Goal: Use online tool/utility: Utilize a website feature to perform a specific function

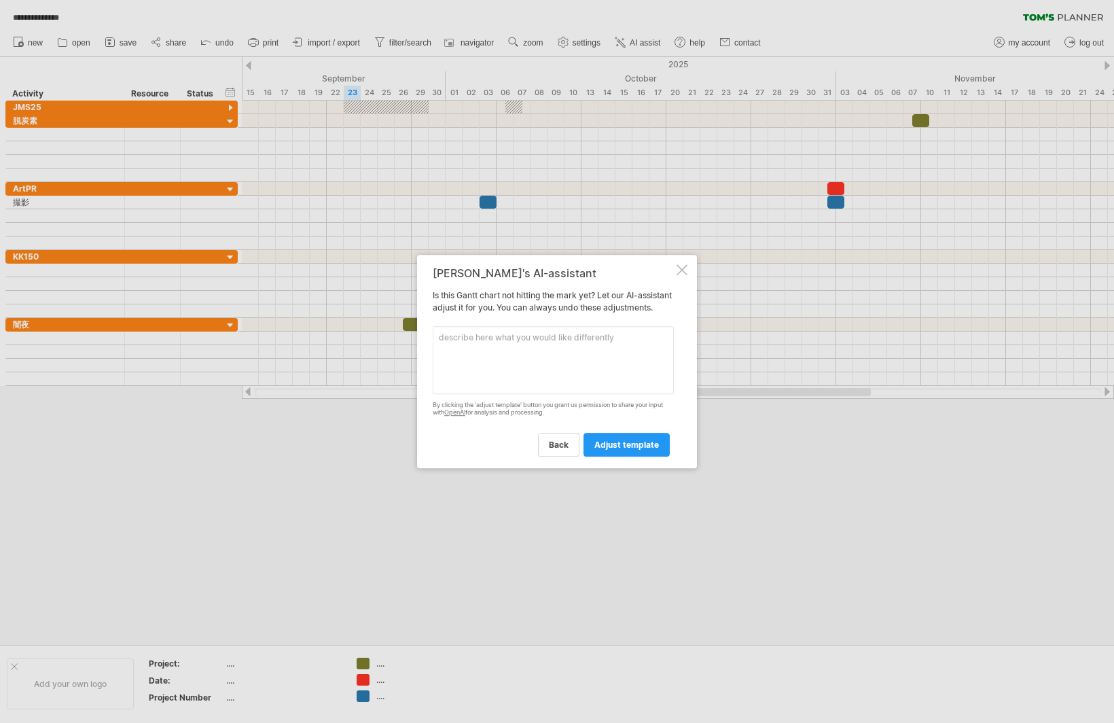
click at [1057, 14] on div at bounding box center [557, 361] width 1114 height 723
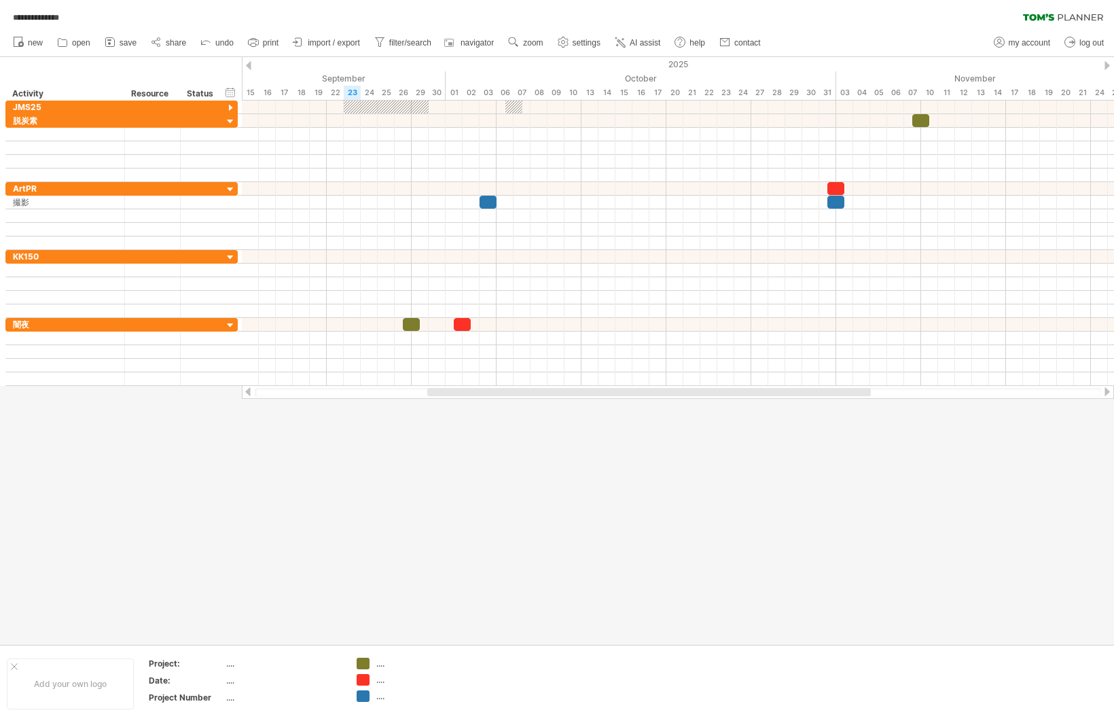
click at [1057, 14] on icon at bounding box center [1063, 17] width 80 height 7
click at [660, 45] on span "AI assist" at bounding box center [645, 43] width 31 height 10
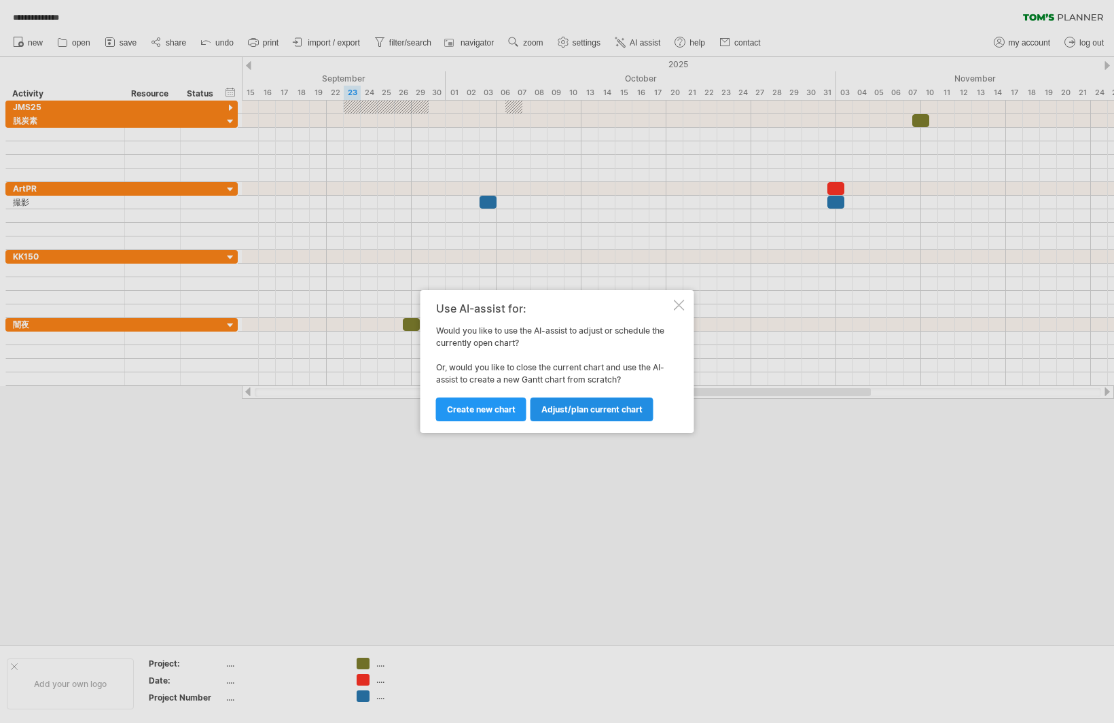
click at [550, 411] on span "Adjust/plan current chart" at bounding box center [591, 409] width 101 height 10
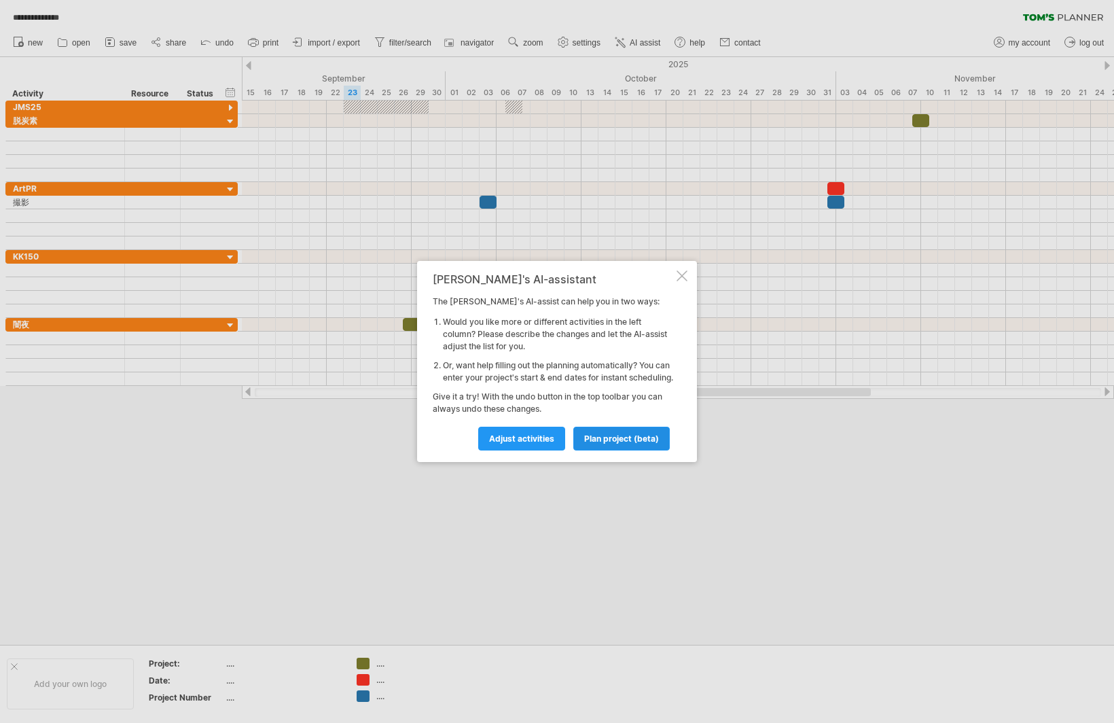
click at [594, 444] on span "plan project (beta)" at bounding box center [621, 438] width 75 height 10
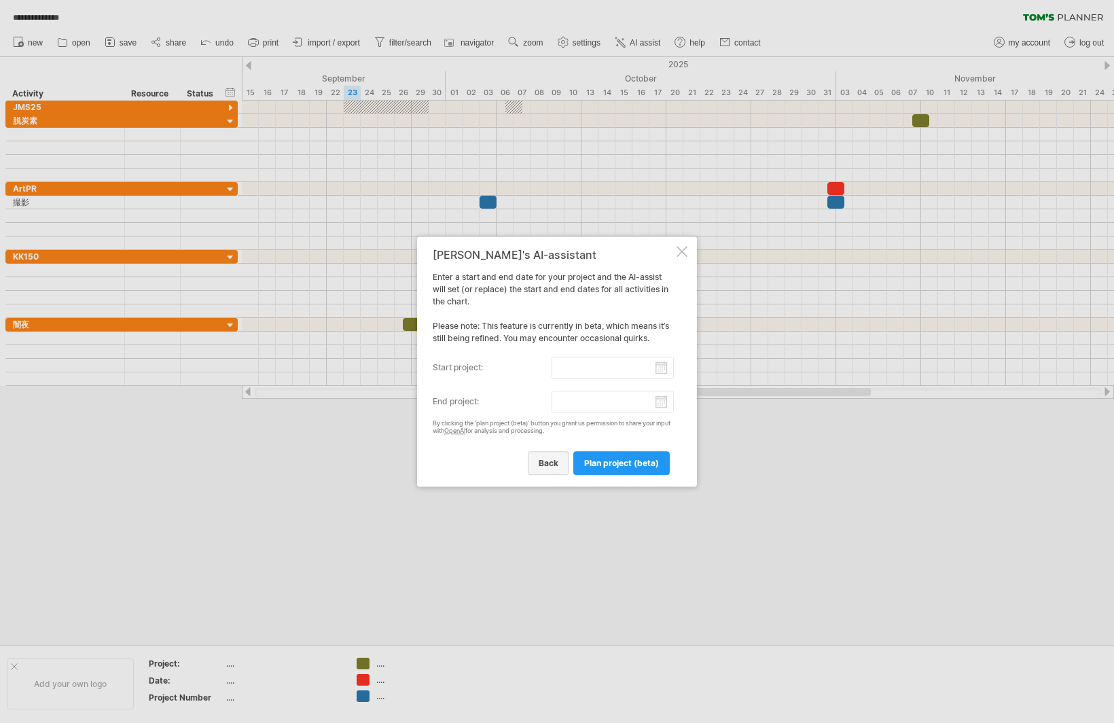
click at [553, 470] on link "back" at bounding box center [548, 463] width 41 height 24
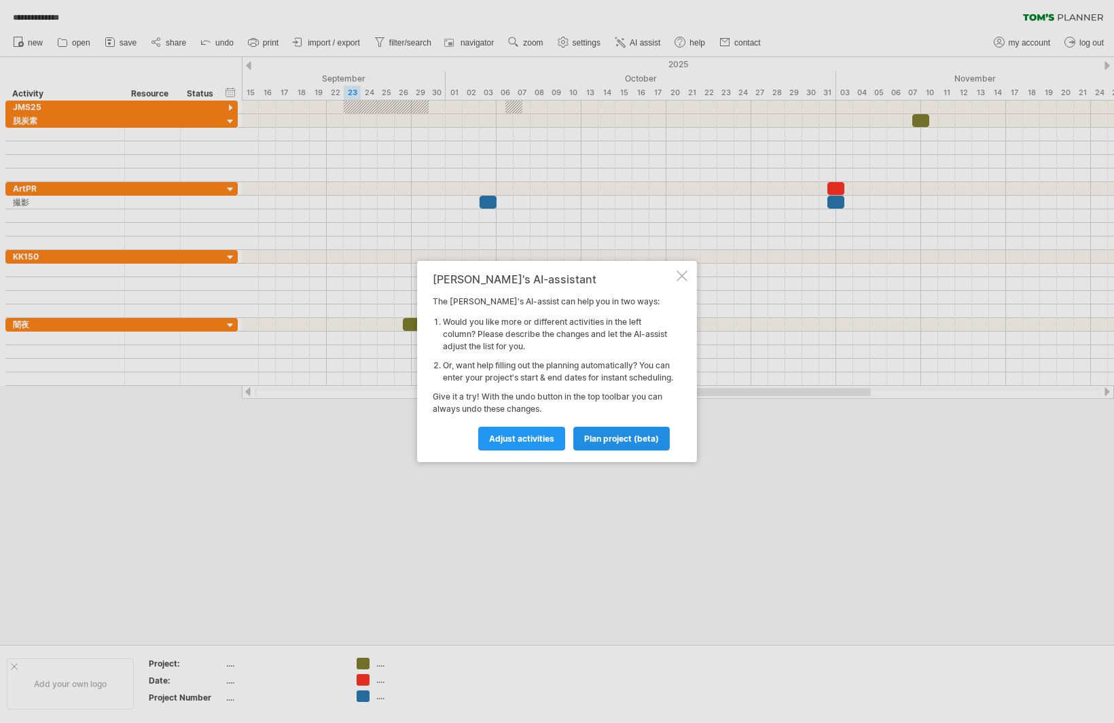
click at [597, 442] on span "plan project (beta)" at bounding box center [621, 438] width 75 height 10
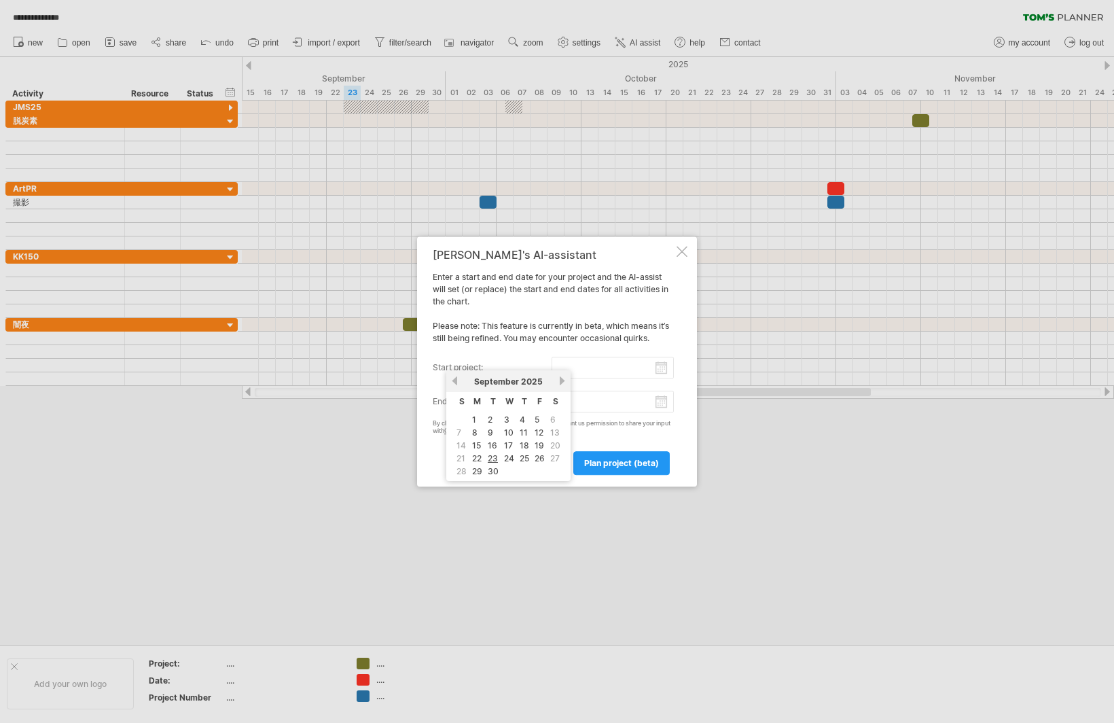
click at [618, 370] on input "start project:" at bounding box center [613, 368] width 123 height 22
click at [481, 443] on link "15" at bounding box center [477, 445] width 12 height 13
type input "********"
click at [641, 412] on div "[PERSON_NAME]'s AI-assistant Enter a start and end date for your project and th…" at bounding box center [553, 362] width 241 height 226
click at [658, 404] on input "end project:" at bounding box center [613, 402] width 123 height 22
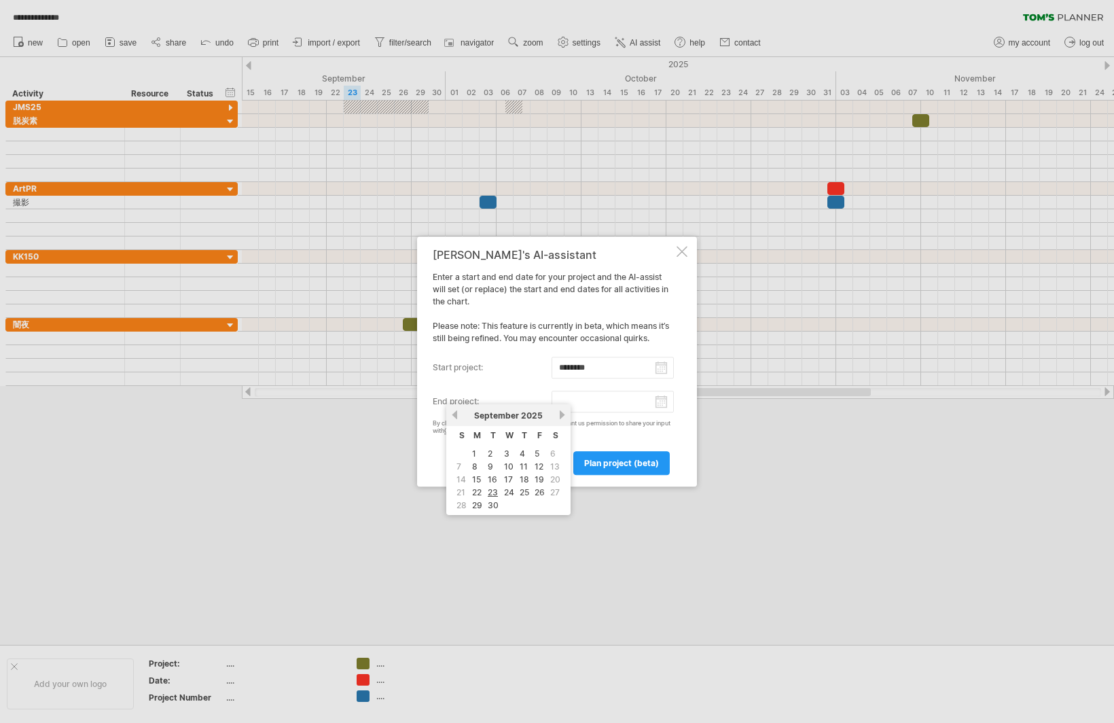
click at [562, 414] on link "next" at bounding box center [562, 415] width 10 height 10
click at [526, 504] on link "30" at bounding box center [525, 505] width 14 height 13
type input "********"
click at [605, 464] on span "plan project (beta)" at bounding box center [621, 463] width 75 height 10
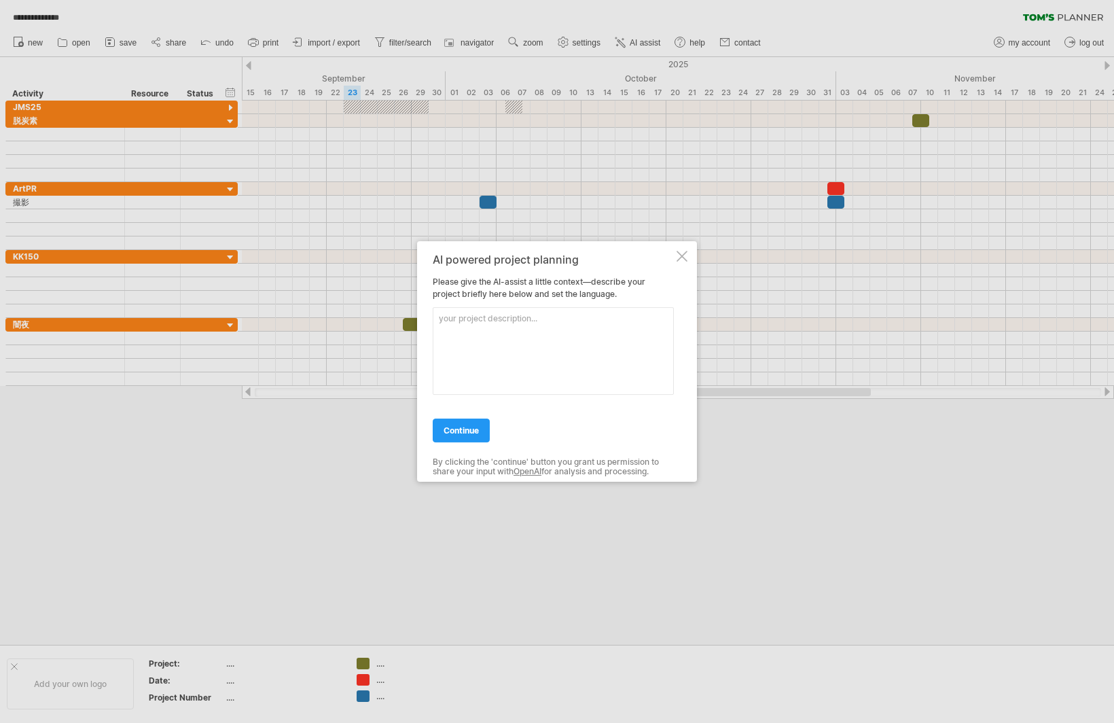
paste textarea "A project to produce a 150-second corporate VP video. Main tasks: Planning and …"
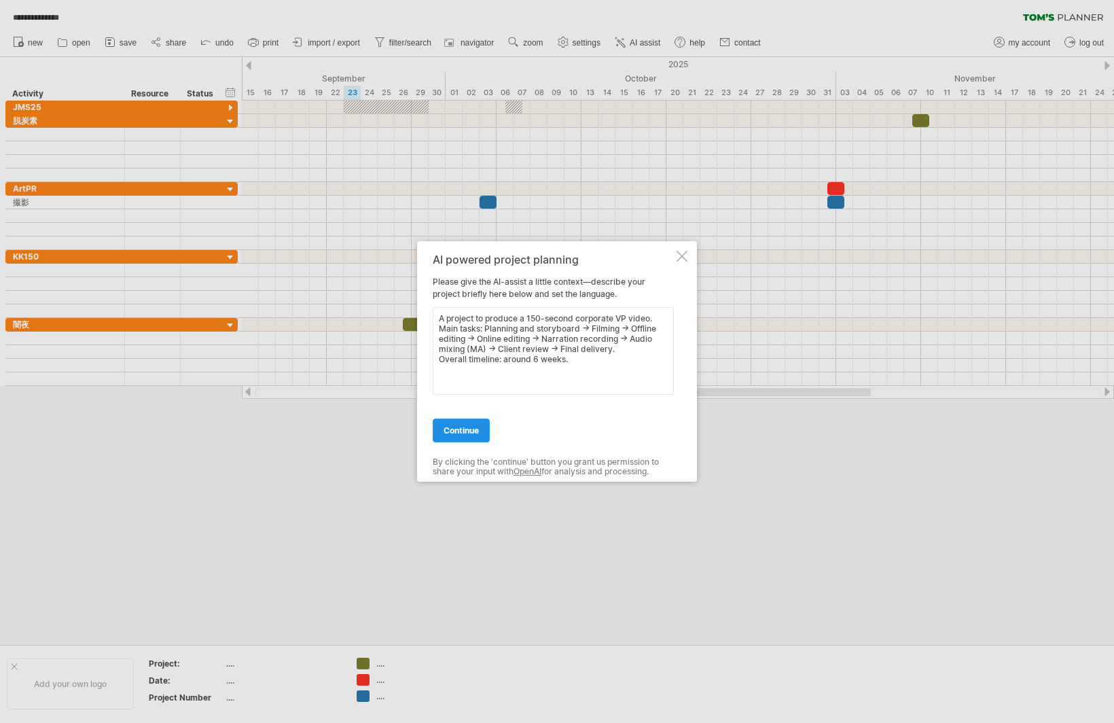
type textarea "A project to produce a 150-second corporate VP video. Main tasks: Planning and …"
click at [477, 429] on span "continue" at bounding box center [461, 430] width 35 height 10
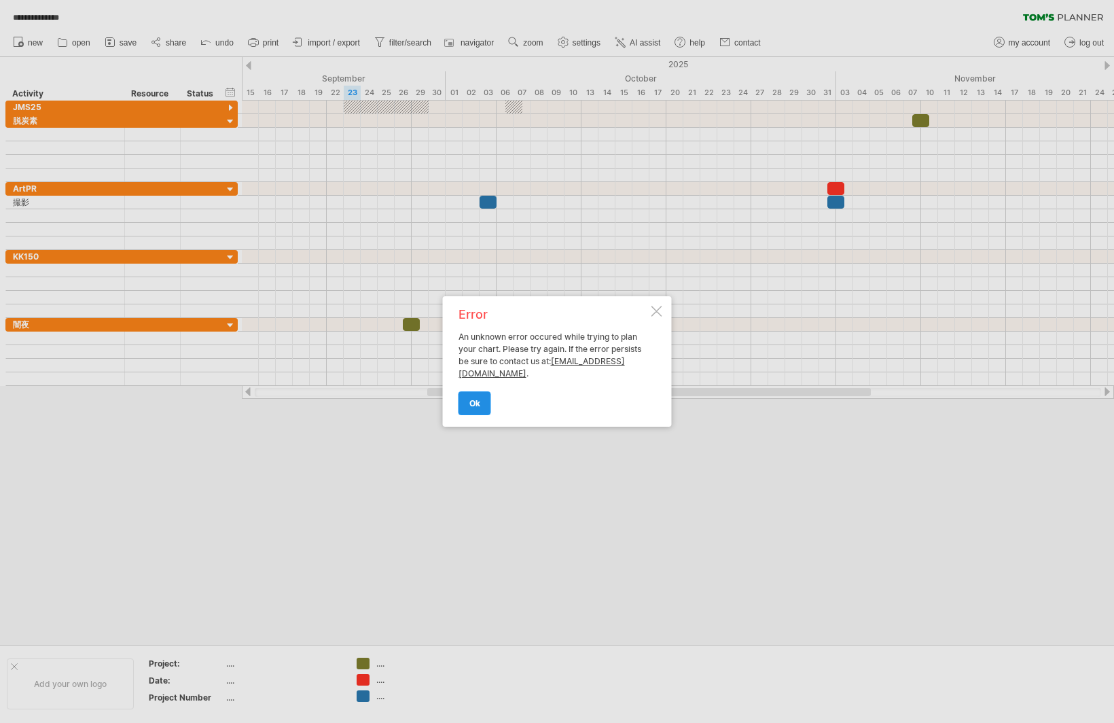
click at [485, 402] on link "ok" at bounding box center [475, 403] width 33 height 24
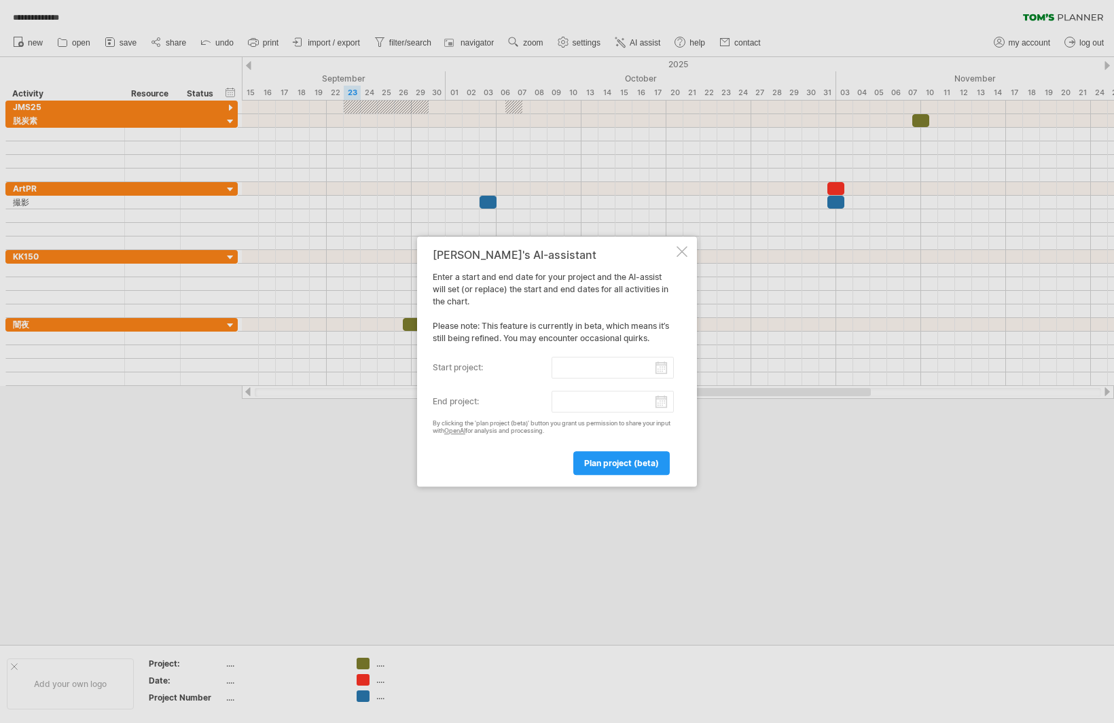
click at [681, 251] on div at bounding box center [682, 251] width 11 height 11
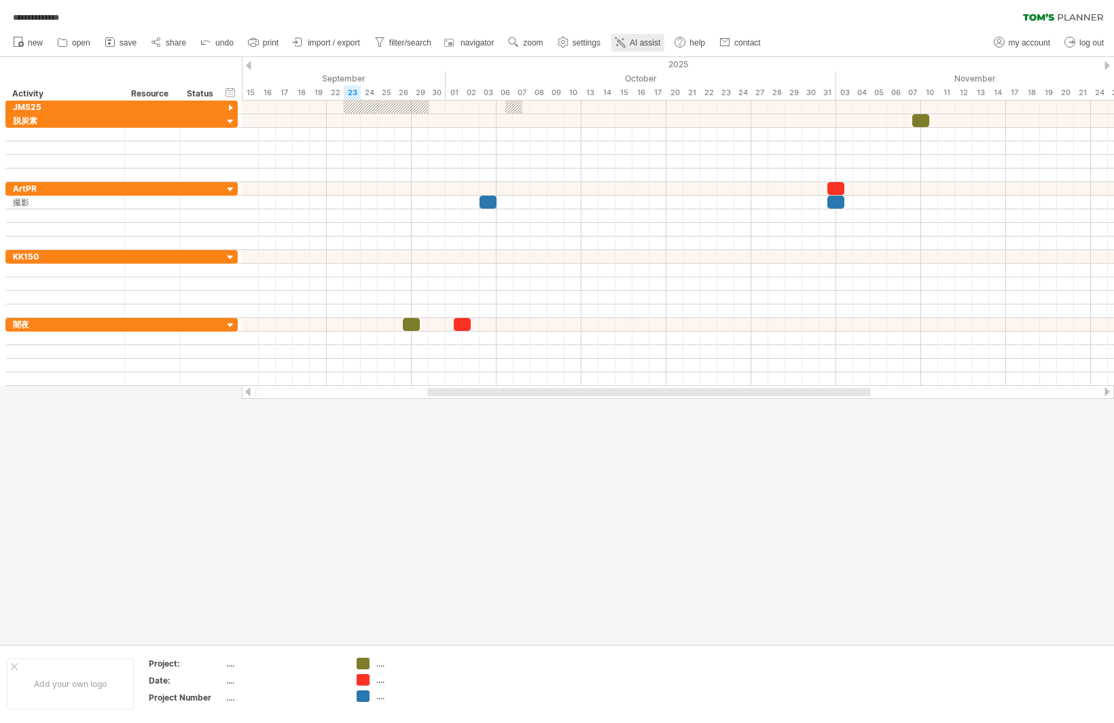
click at [664, 35] on link "AI assist" at bounding box center [637, 43] width 53 height 18
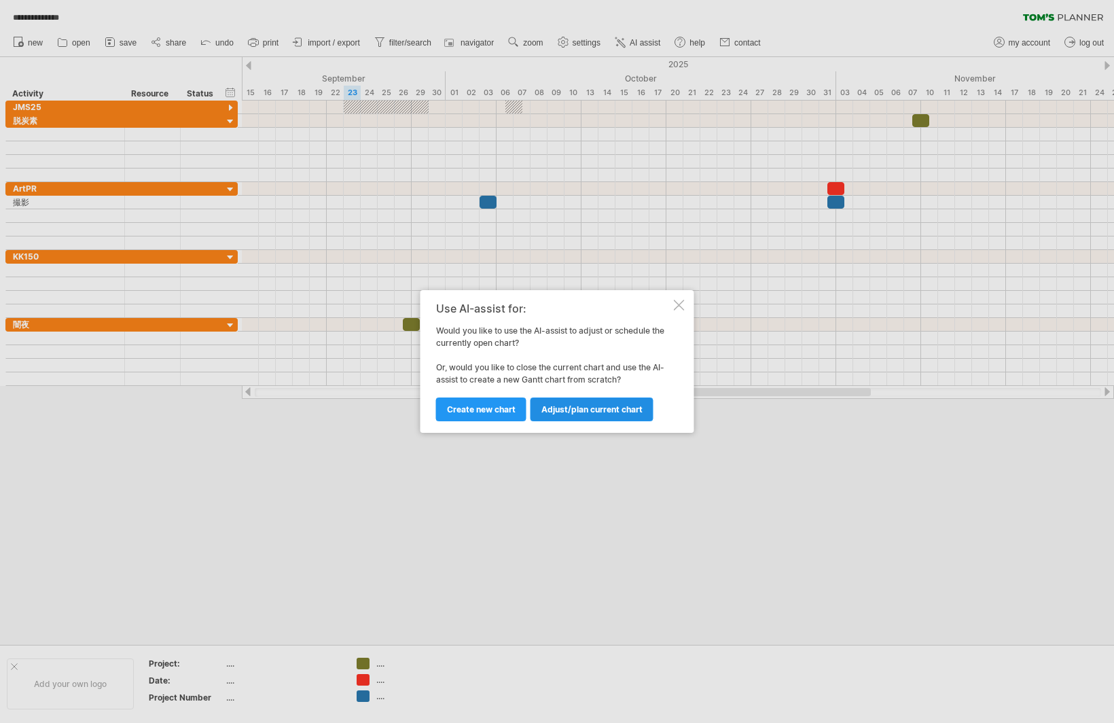
click at [584, 406] on span "Adjust/plan current chart" at bounding box center [591, 409] width 101 height 10
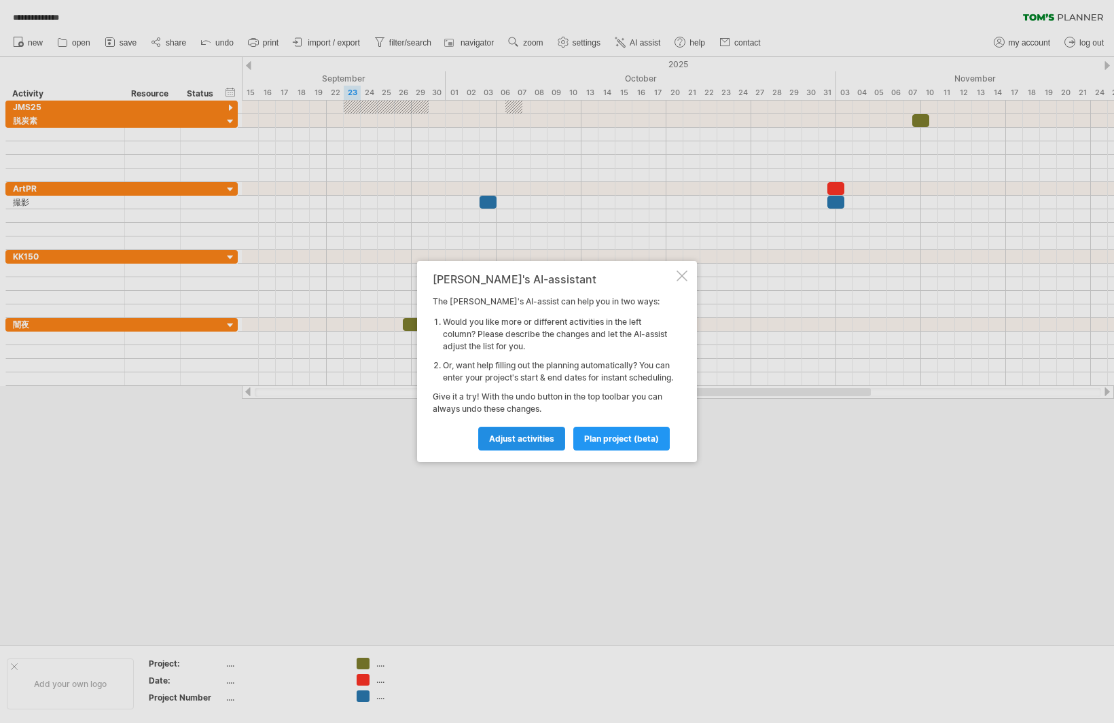
click at [499, 450] on link "Adjust activities" at bounding box center [521, 439] width 87 height 24
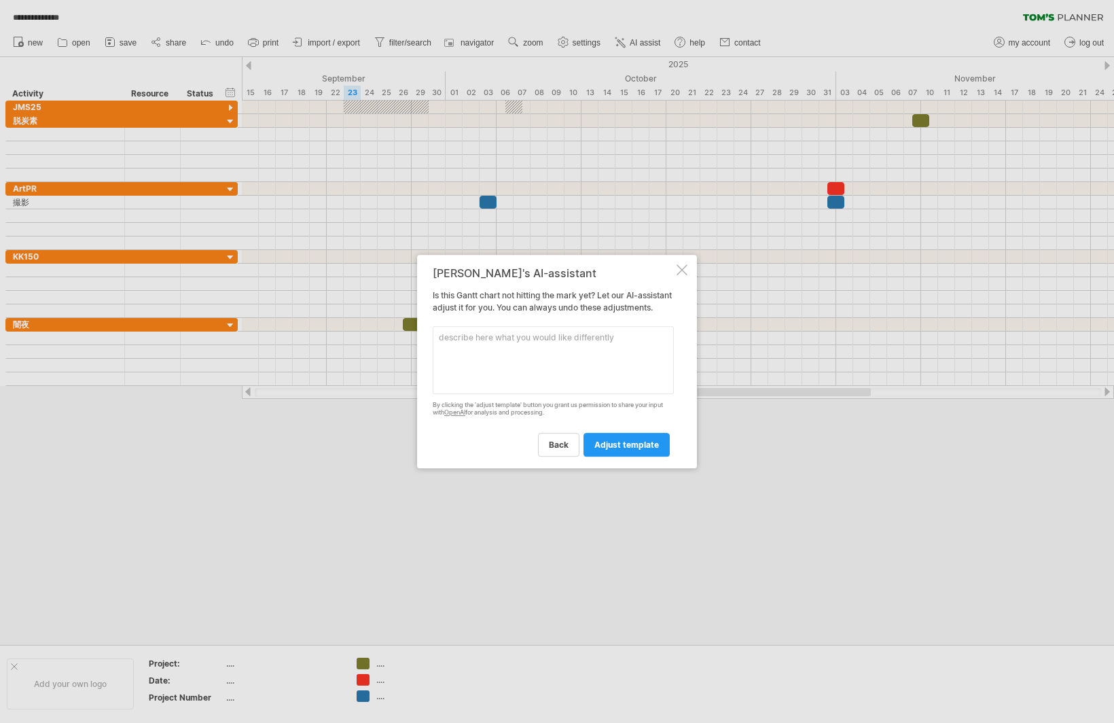
click at [515, 368] on textarea at bounding box center [553, 360] width 241 height 68
paste textarea "A project to produce a 150-second corporate VP video. Main tasks: Planning and …"
type textarea "A project to produce a 150-second corporate VP video. Main tasks: Planning and …"
click at [633, 448] on span "adjust template" at bounding box center [626, 445] width 65 height 10
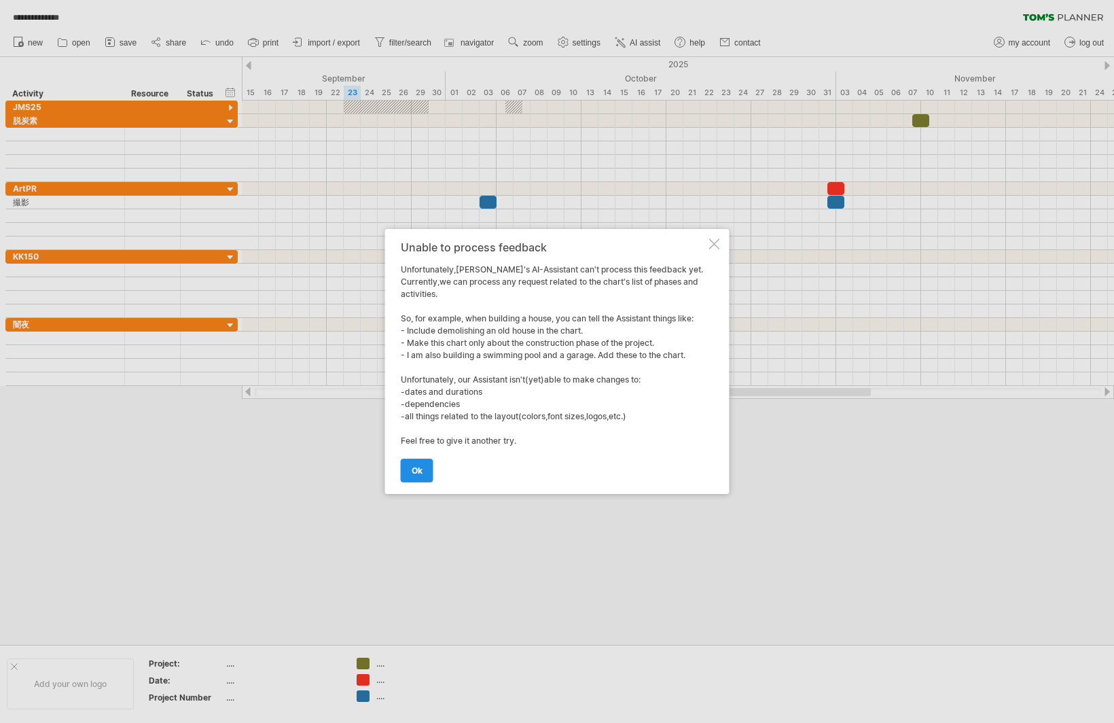
click at [423, 465] on link "ok" at bounding box center [417, 471] width 33 height 24
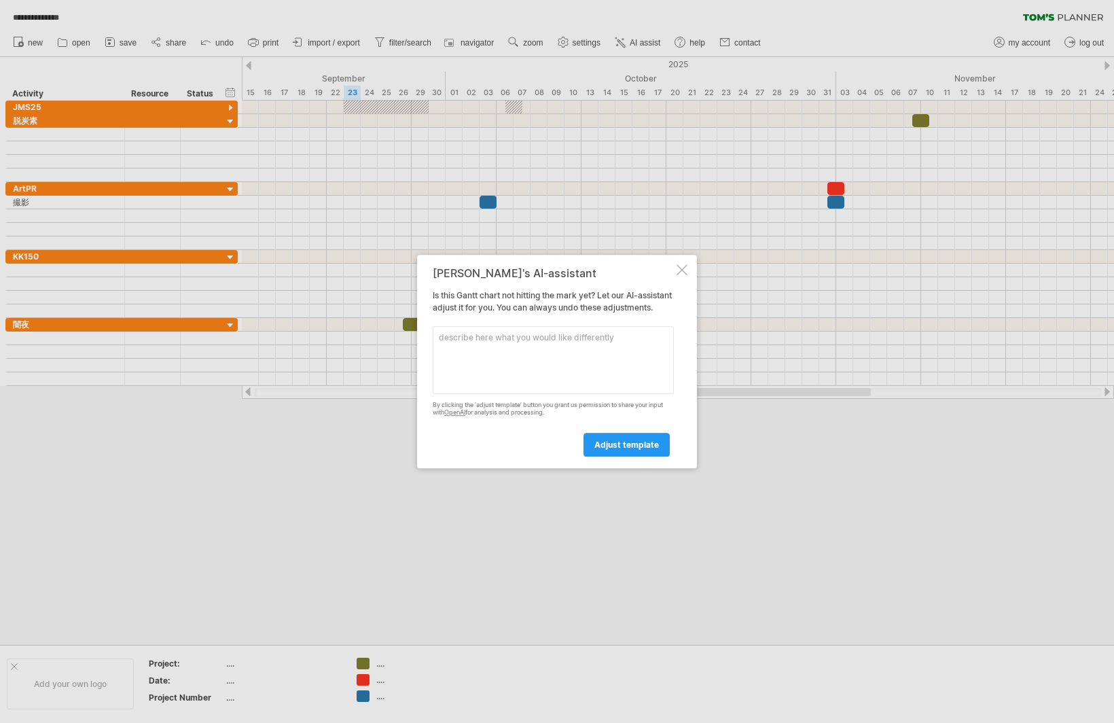
click at [690, 264] on div "[PERSON_NAME]'s AI-assistant Is this [PERSON_NAME] chart not hitting the mark y…" at bounding box center [557, 361] width 280 height 213
click at [686, 264] on div at bounding box center [682, 269] width 11 height 11
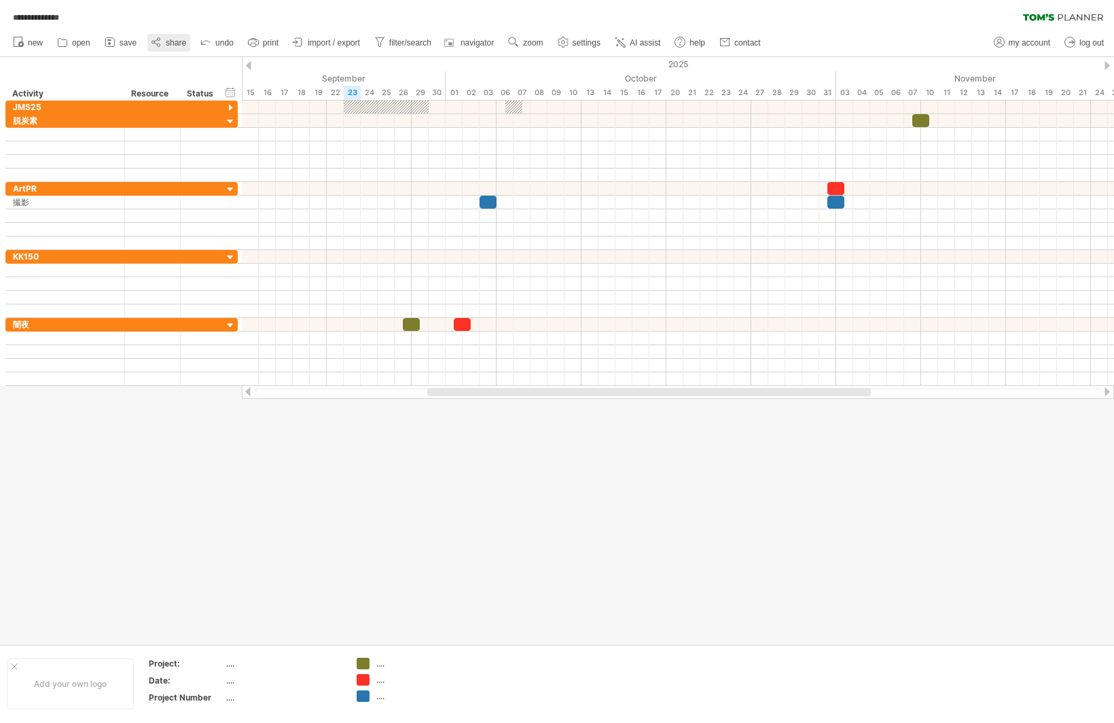
click at [177, 39] on span "share" at bounding box center [176, 43] width 20 height 10
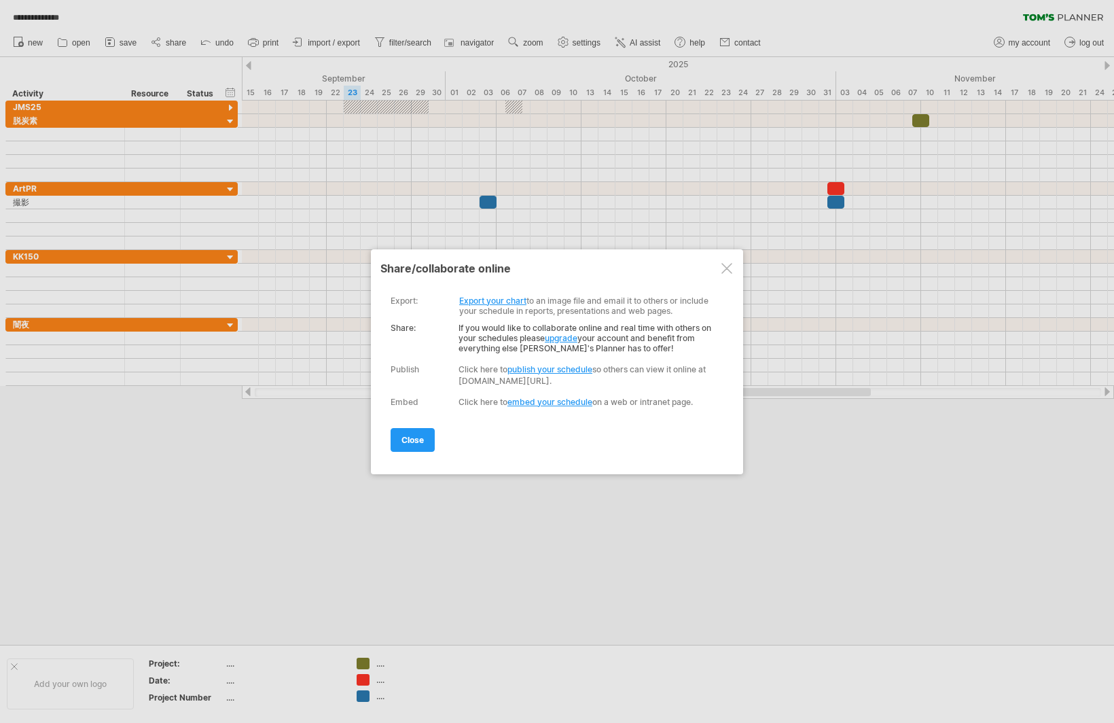
click at [531, 366] on link "publish your schedule" at bounding box center [550, 369] width 85 height 10
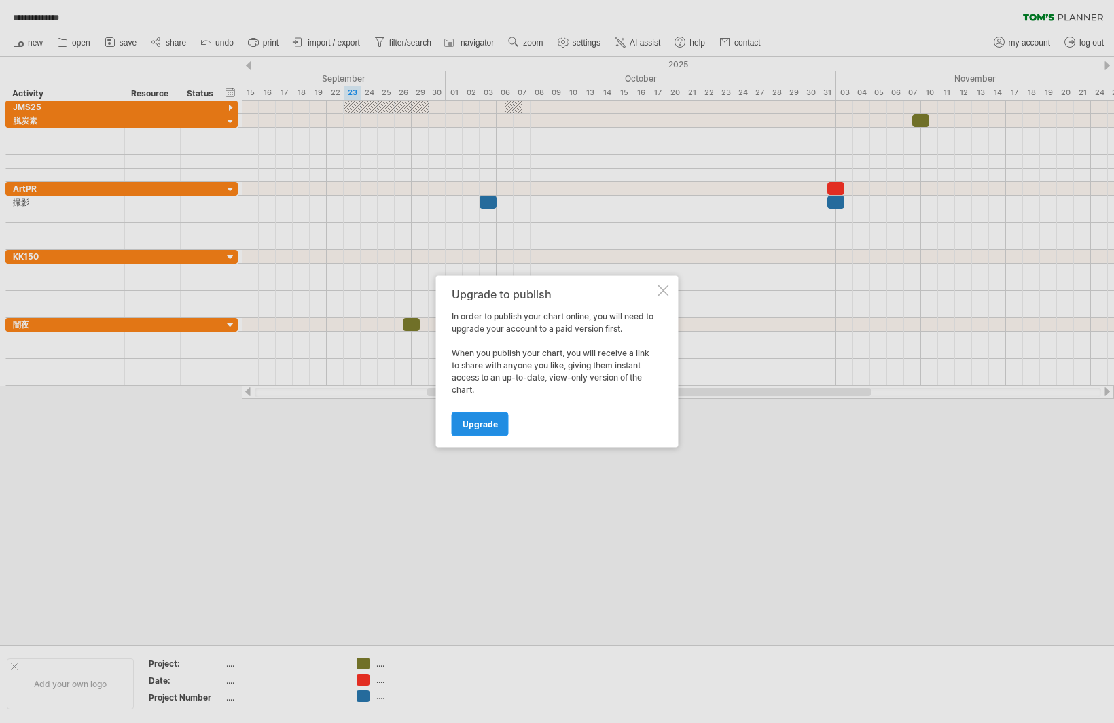
click at [493, 426] on span "Upgrade" at bounding box center [480, 424] width 35 height 10
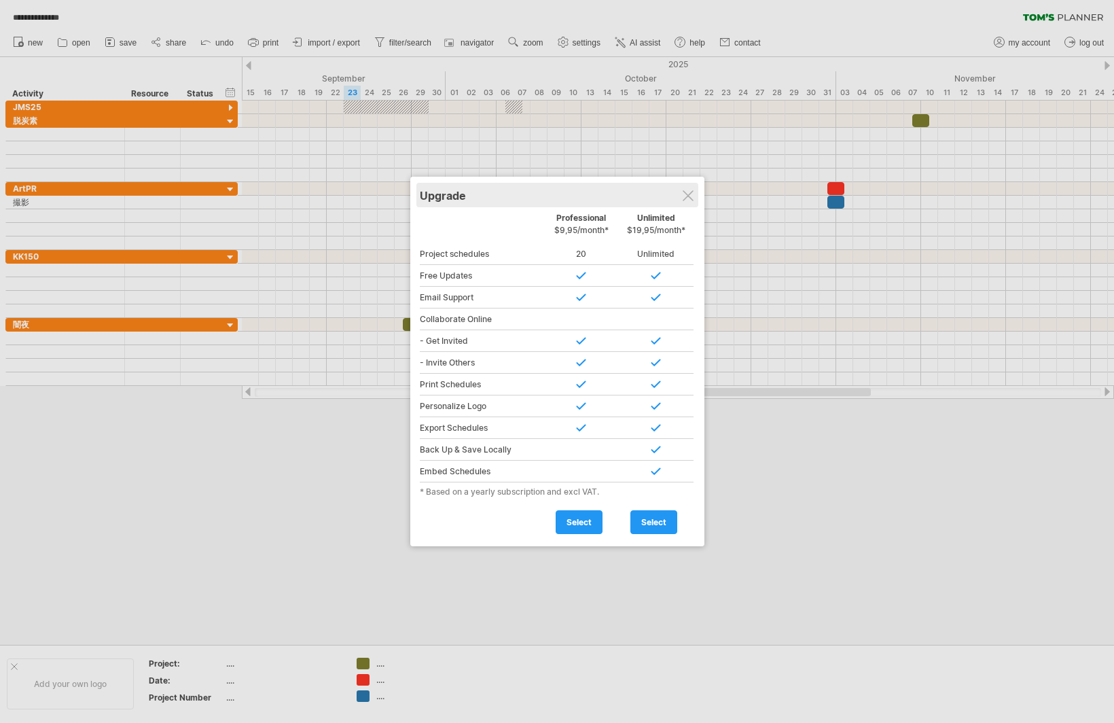
click at [689, 189] on div "Upgrade" at bounding box center [557, 195] width 275 height 24
click at [688, 189] on div "Upgrade" at bounding box center [556, 195] width 275 height 24
click at [688, 196] on div at bounding box center [687, 195] width 11 height 11
